Goal: Transaction & Acquisition: Obtain resource

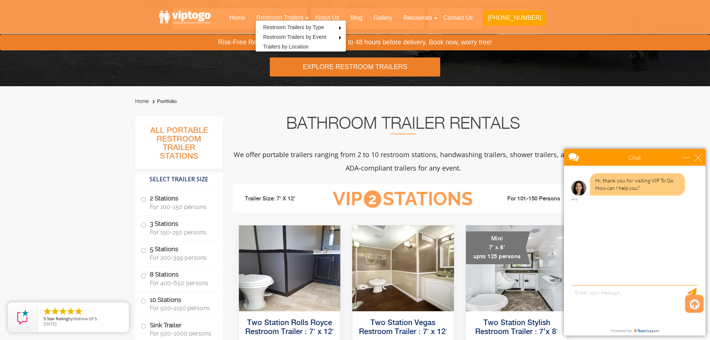
scroll to position [224, 0]
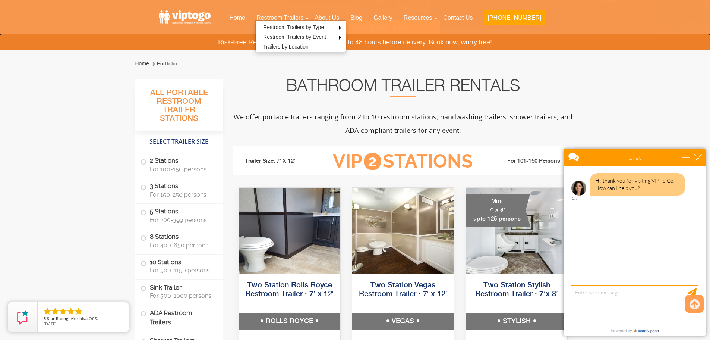
click at [703, 158] on div "Chat" at bounding box center [635, 157] width 142 height 17
click at [696, 156] on div "close" at bounding box center [698, 157] width 7 height 7
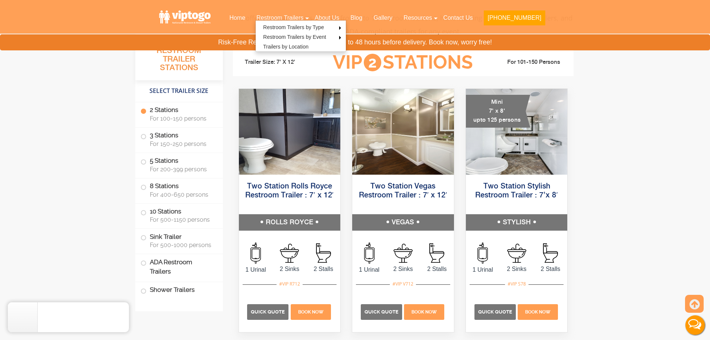
scroll to position [336, 0]
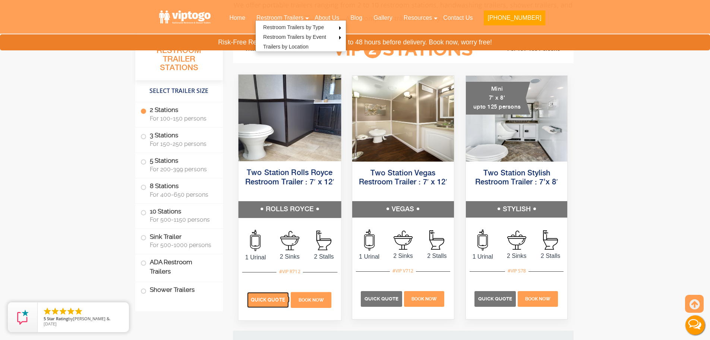
click at [260, 296] on p "Quick Quote" at bounding box center [268, 300] width 42 height 16
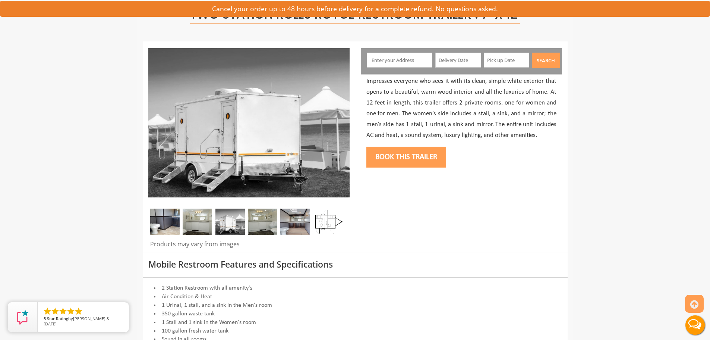
scroll to position [75, 0]
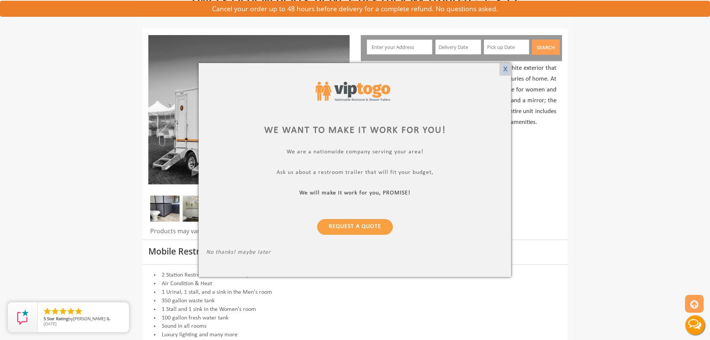
drag, startPoint x: 505, startPoint y: 67, endPoint x: 481, endPoint y: 51, distance: 29.2
click at [506, 67] on div "X" at bounding box center [506, 69] width 12 height 13
